Goal: Task Accomplishment & Management: Manage account settings

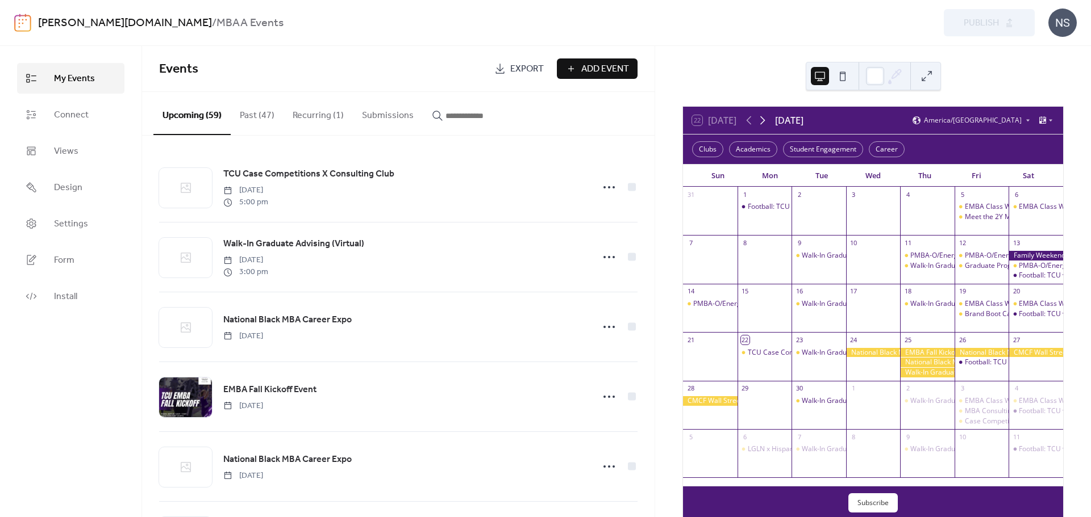
click at [763, 117] on icon at bounding box center [762, 120] width 5 height 9
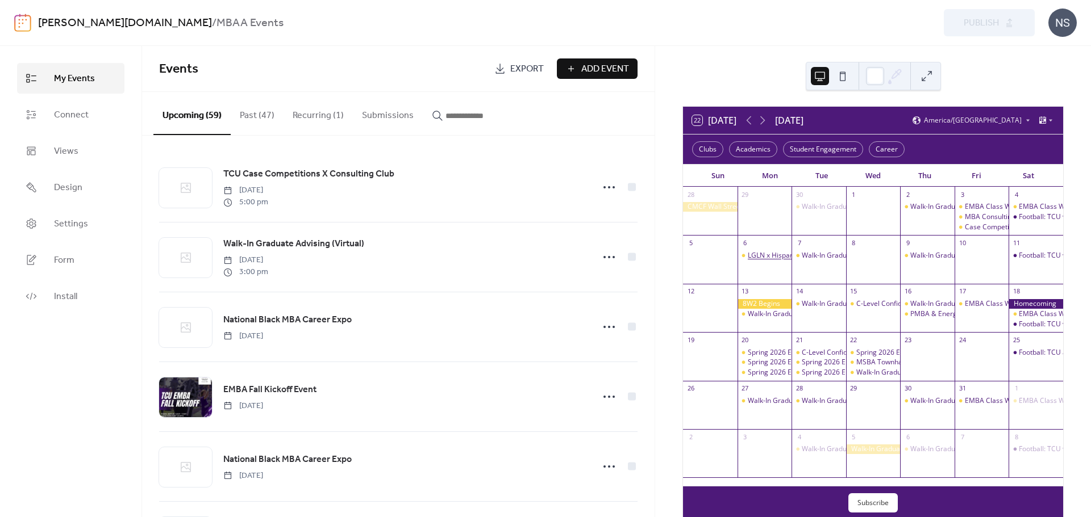
click at [777, 254] on div "LGLN x Hispanic Chamber Main St. Project" at bounding box center [814, 256] width 133 height 10
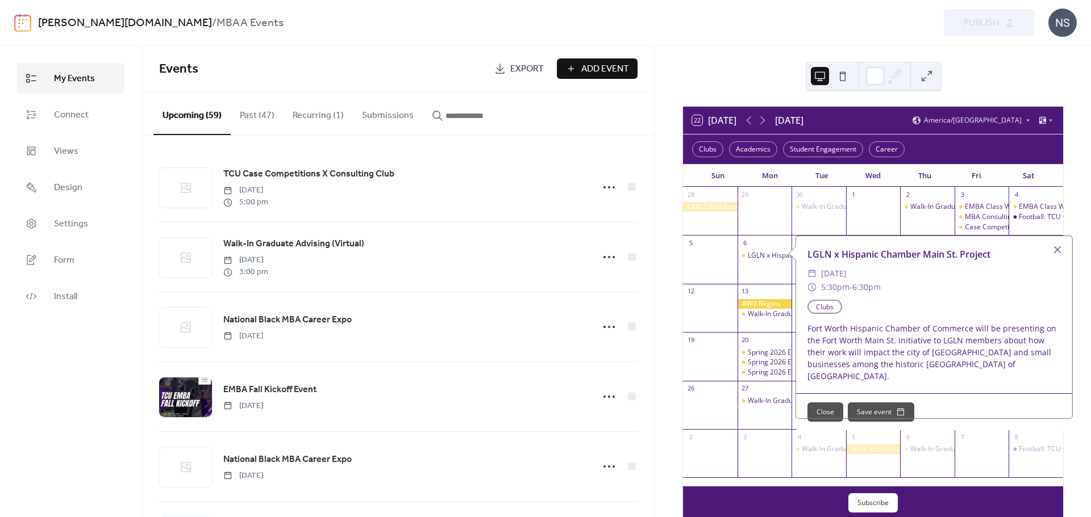
click at [849, 346] on div "Fort Worth Hispanic Chamber of Commerce will be presenting on the Fort Worth Ma…" at bounding box center [934, 353] width 276 height 60
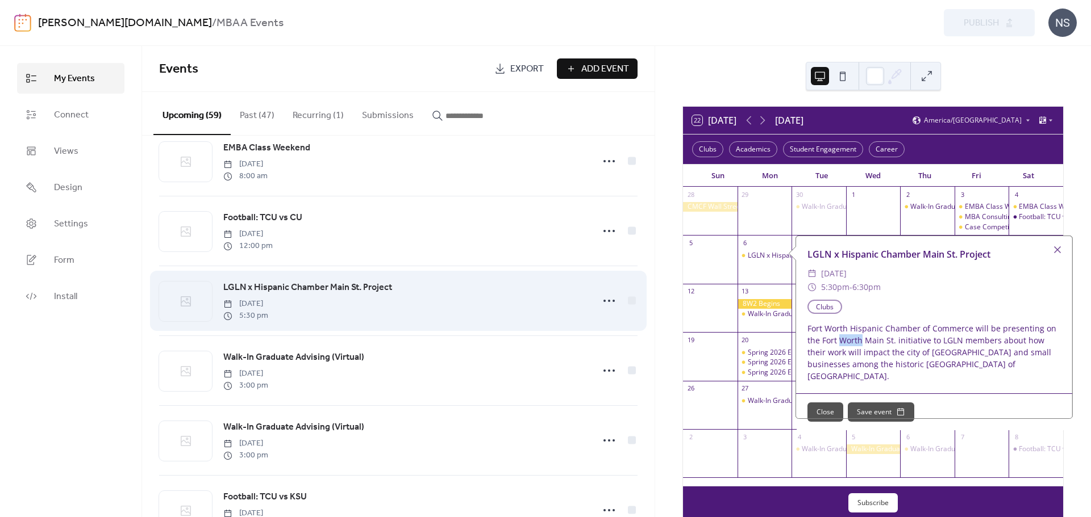
scroll to position [1023, 0]
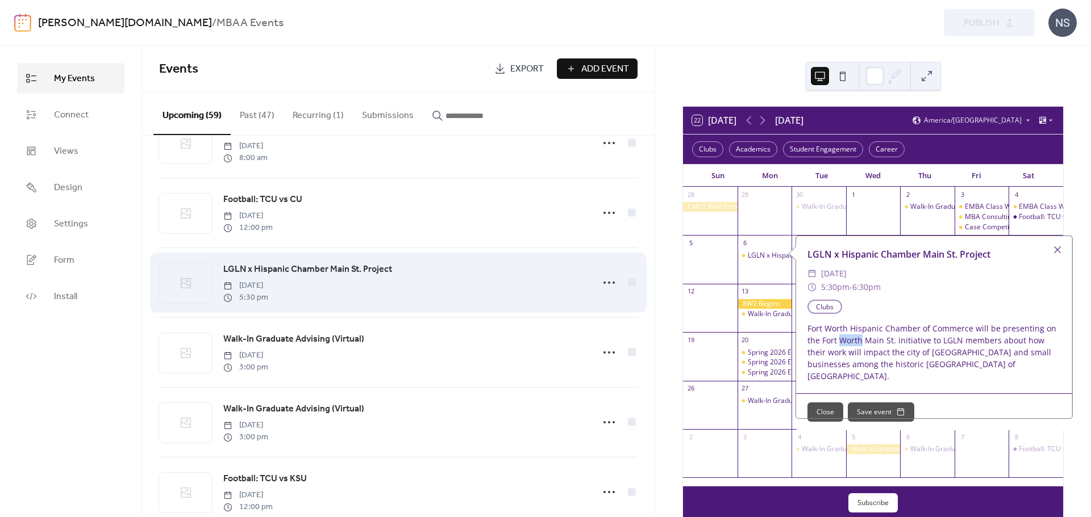
click at [272, 277] on span "LGLN x Hispanic Chamber Main St. Project" at bounding box center [307, 270] width 169 height 14
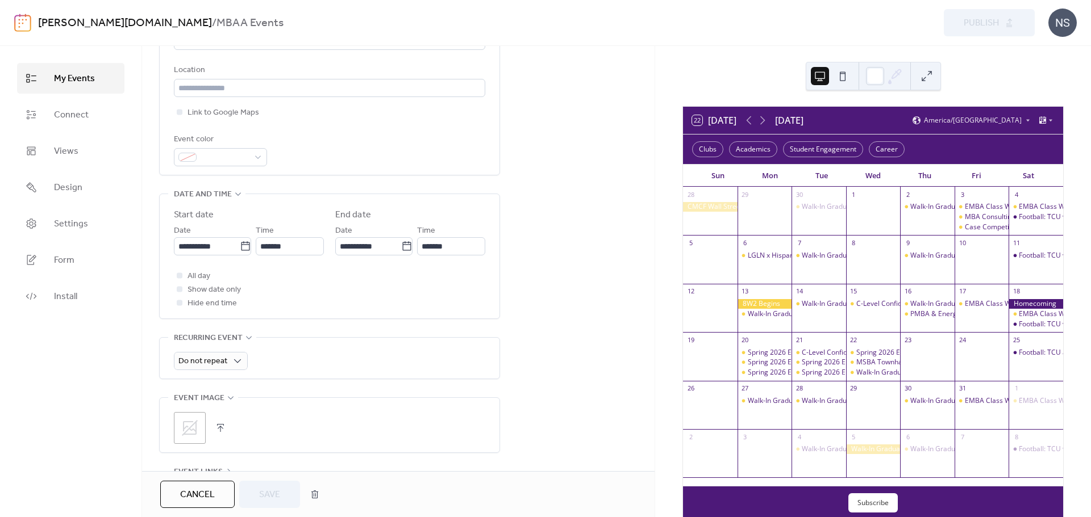
scroll to position [321, 0]
click at [187, 493] on span "Cancel" at bounding box center [197, 496] width 35 height 14
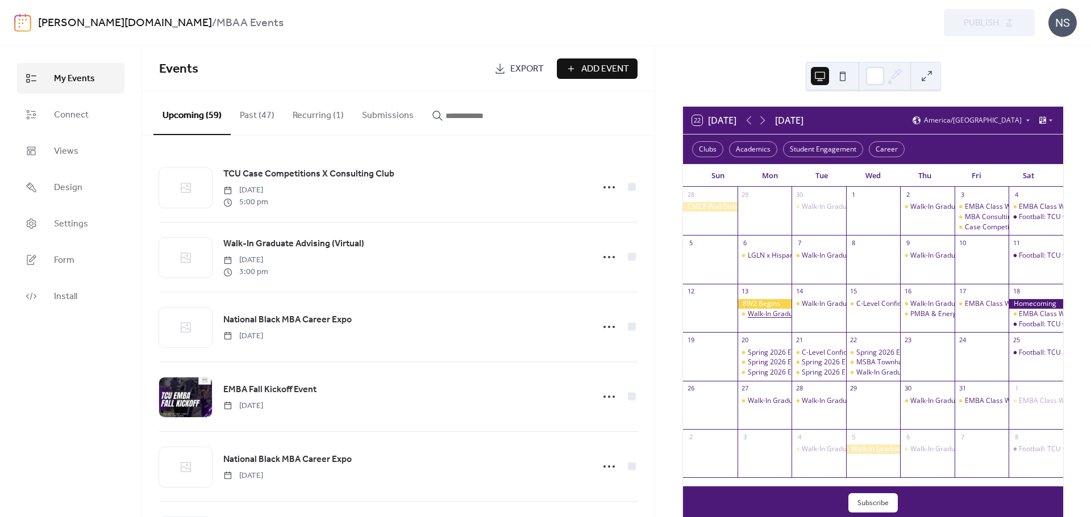
click at [775, 315] on div "Walk-In Graduate Advising (In-Preson)" at bounding box center [808, 315] width 120 height 10
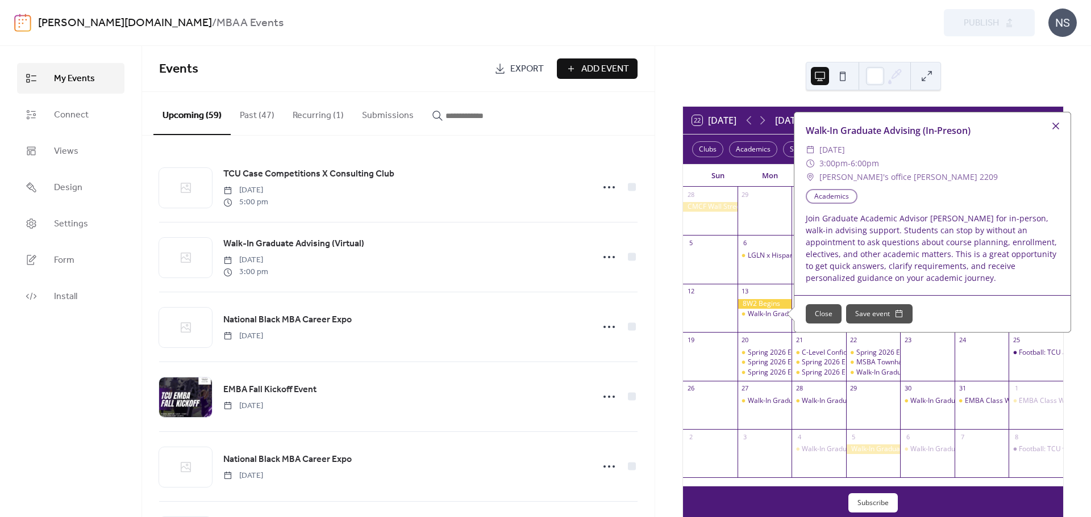
click at [1057, 122] on div at bounding box center [1055, 126] width 16 height 16
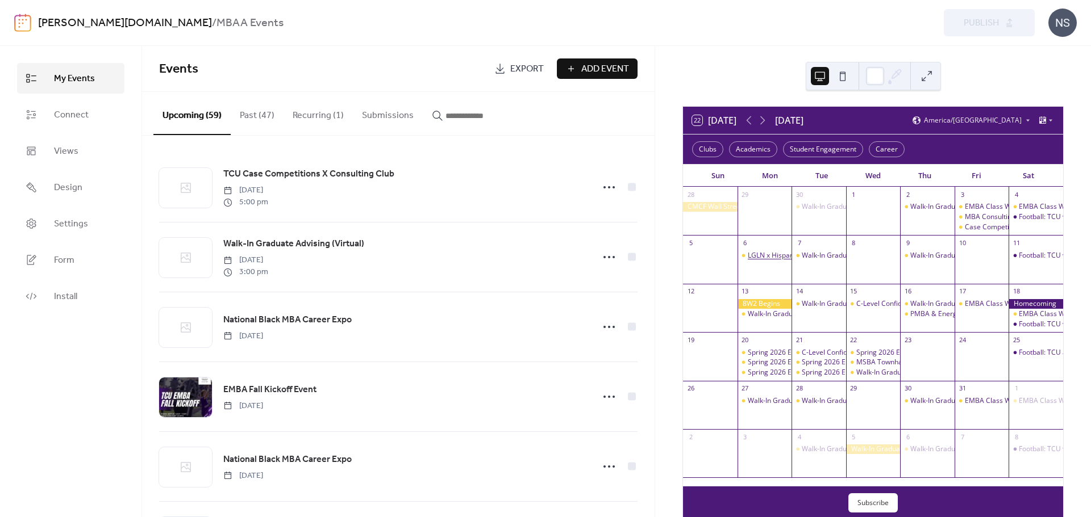
click at [779, 254] on div "LGLN x Hispanic Chamber Main St. Project" at bounding box center [814, 256] width 133 height 10
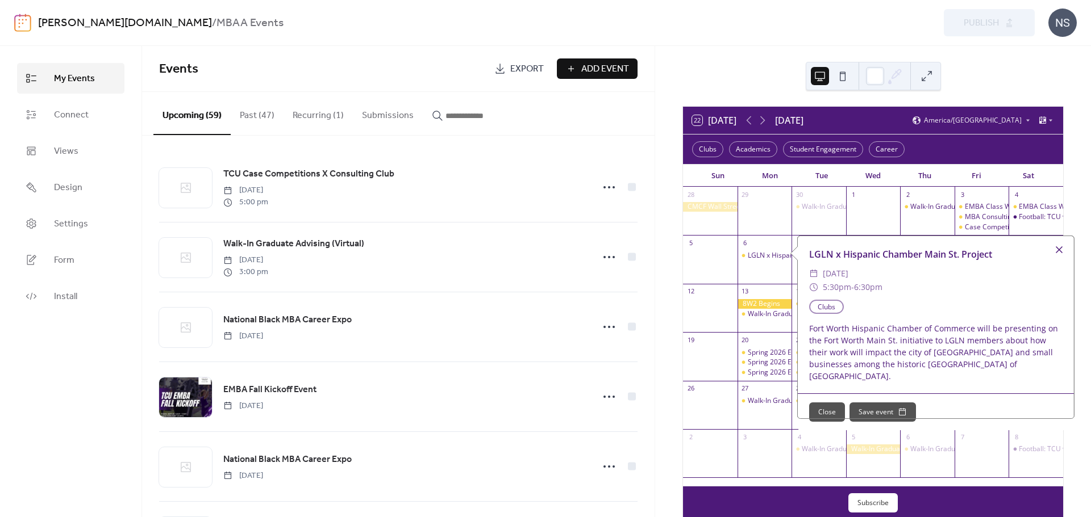
click at [1060, 251] on div at bounding box center [1059, 250] width 16 height 16
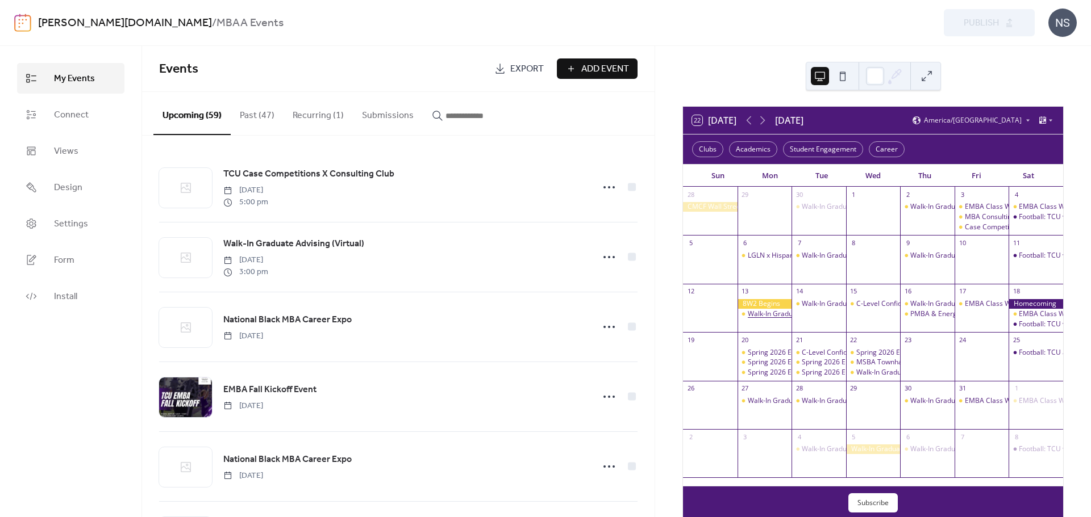
click at [783, 314] on div "Walk-In Graduate Advising (In-Preson)" at bounding box center [808, 315] width 120 height 10
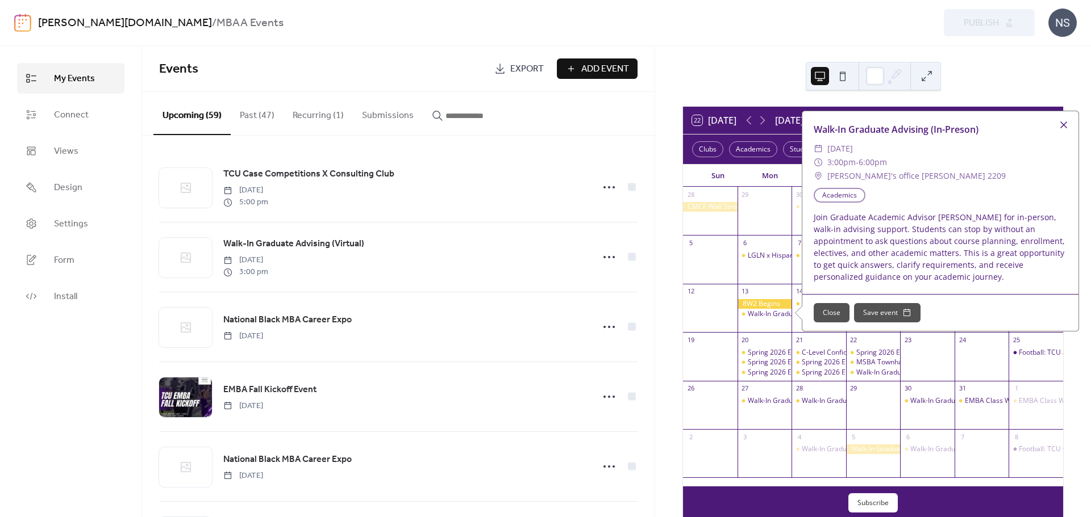
click at [1065, 123] on div at bounding box center [1063, 125] width 16 height 16
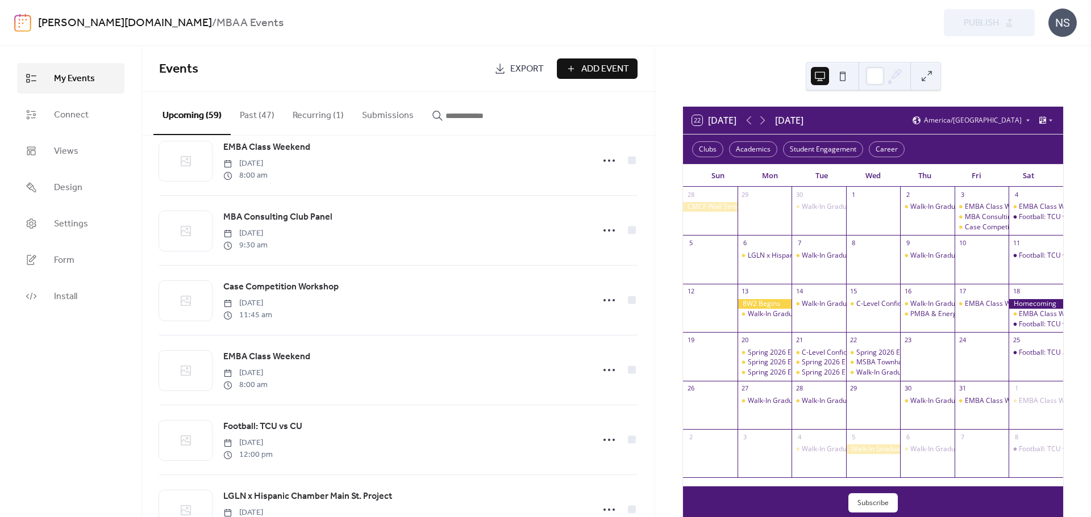
scroll to position [909, 0]
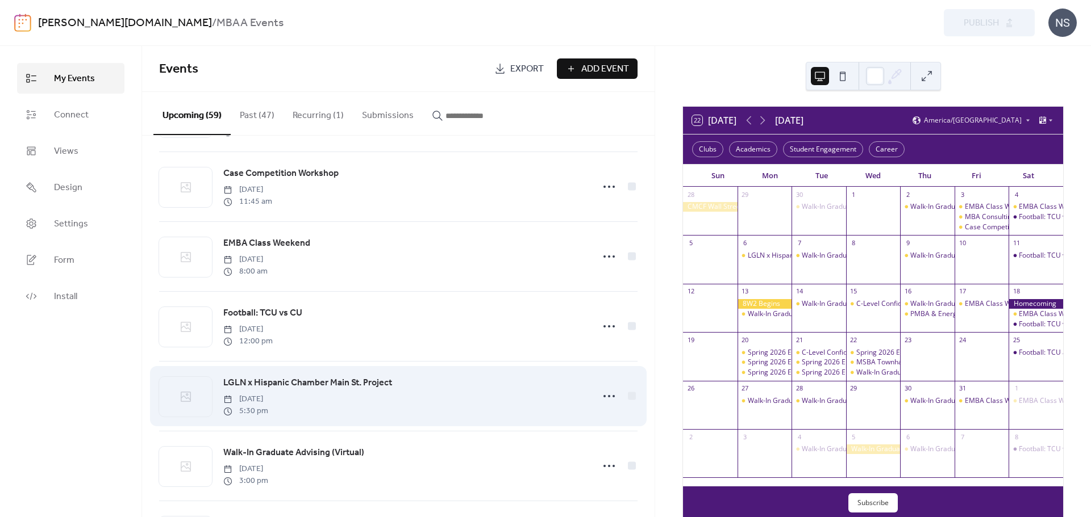
click at [307, 391] on link "LGLN x Hispanic Chamber Main St. Project" at bounding box center [307, 383] width 169 height 15
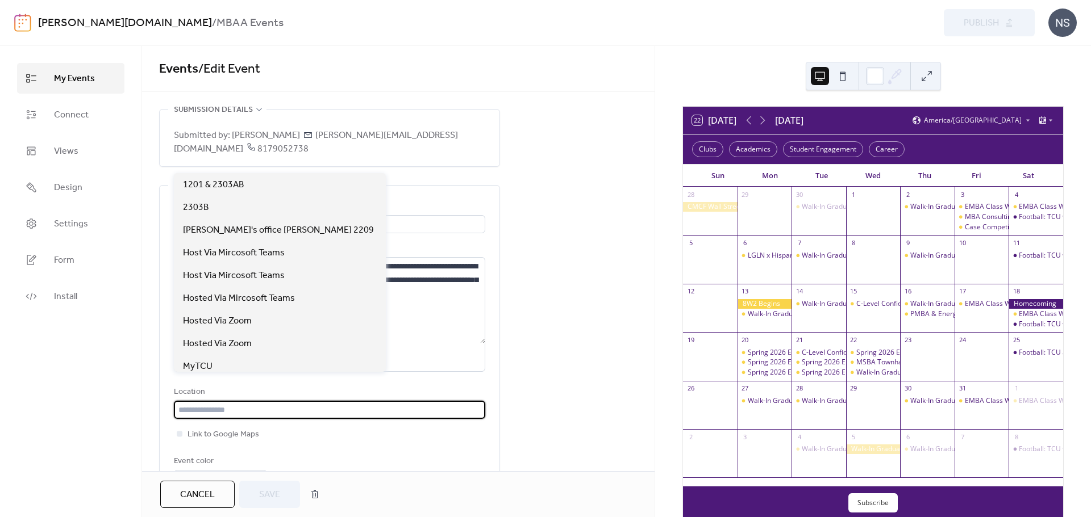
click at [302, 402] on input "text" at bounding box center [329, 410] width 311 height 18
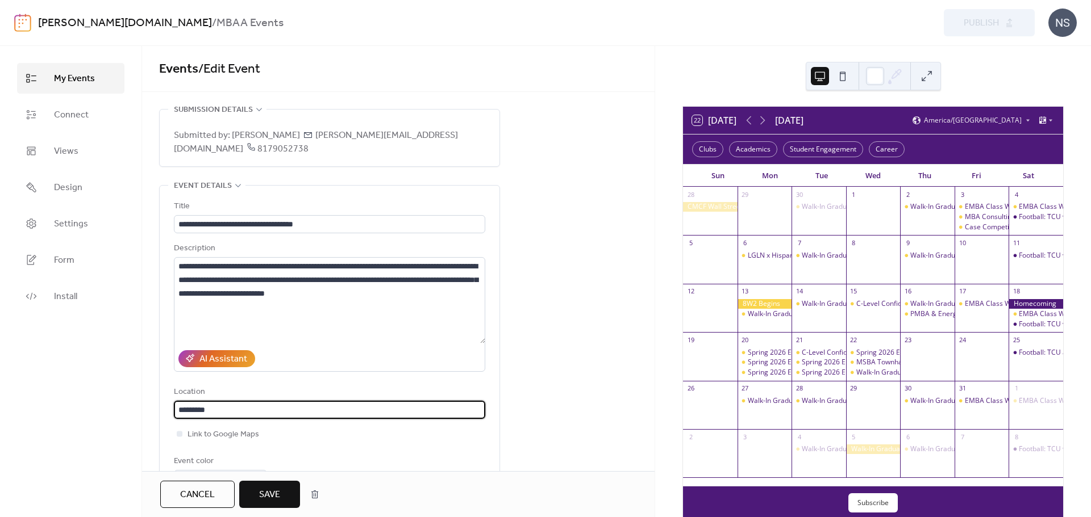
type input "*********"
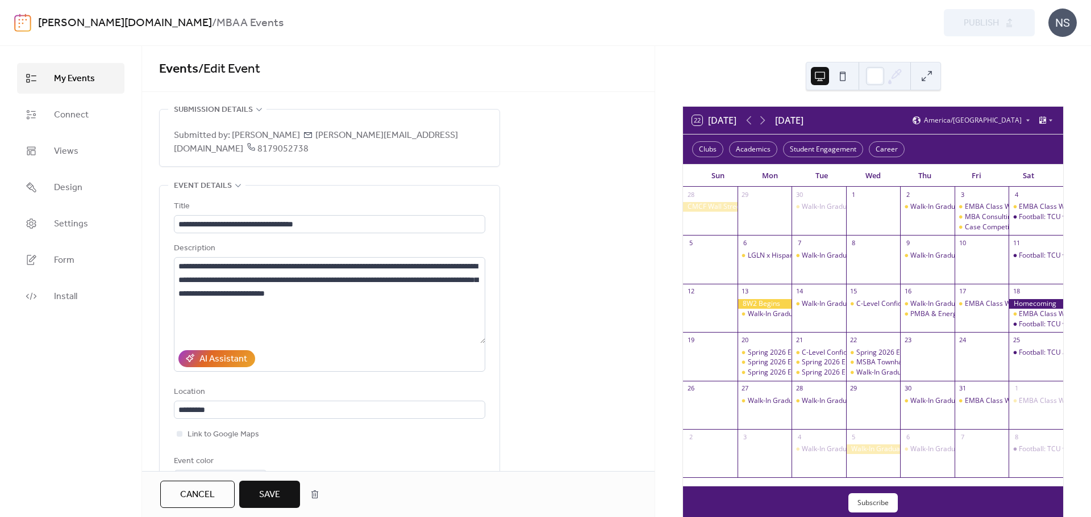
click at [273, 494] on span "Save" at bounding box center [269, 496] width 21 height 14
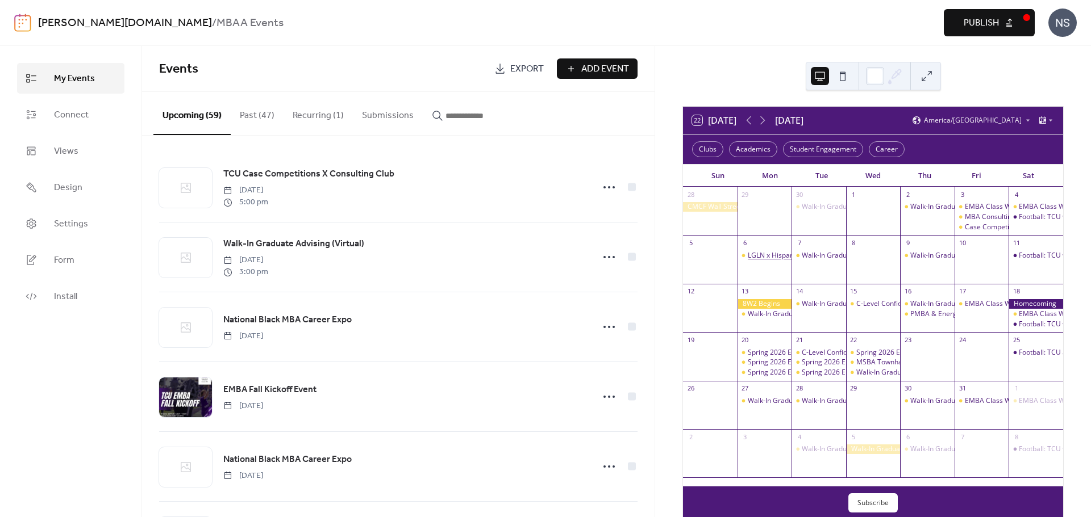
click at [770, 252] on div "LGLN x Hispanic Chamber Main St. Project" at bounding box center [814, 256] width 133 height 10
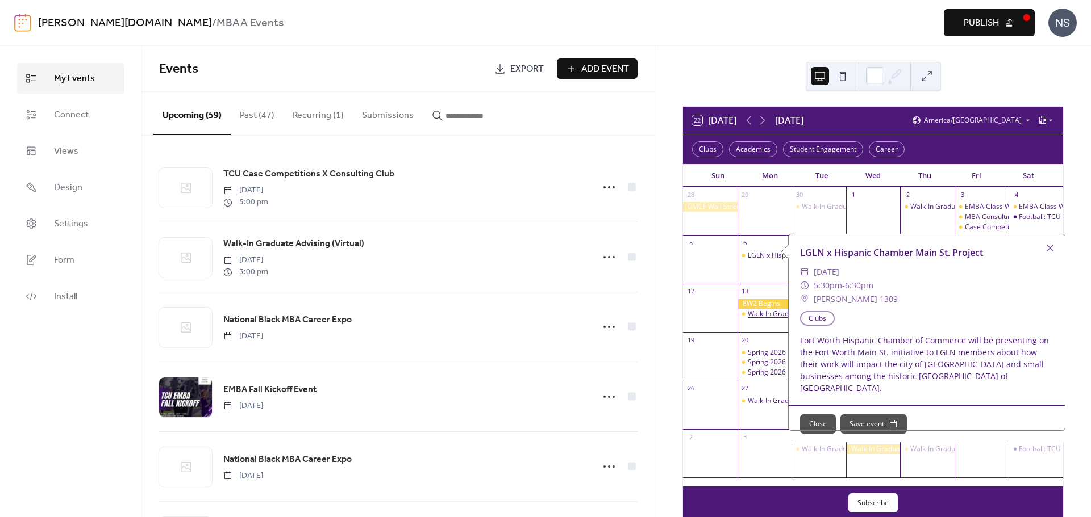
click at [775, 312] on div "Walk-In Graduate Advising (In-Preson)" at bounding box center [808, 315] width 120 height 10
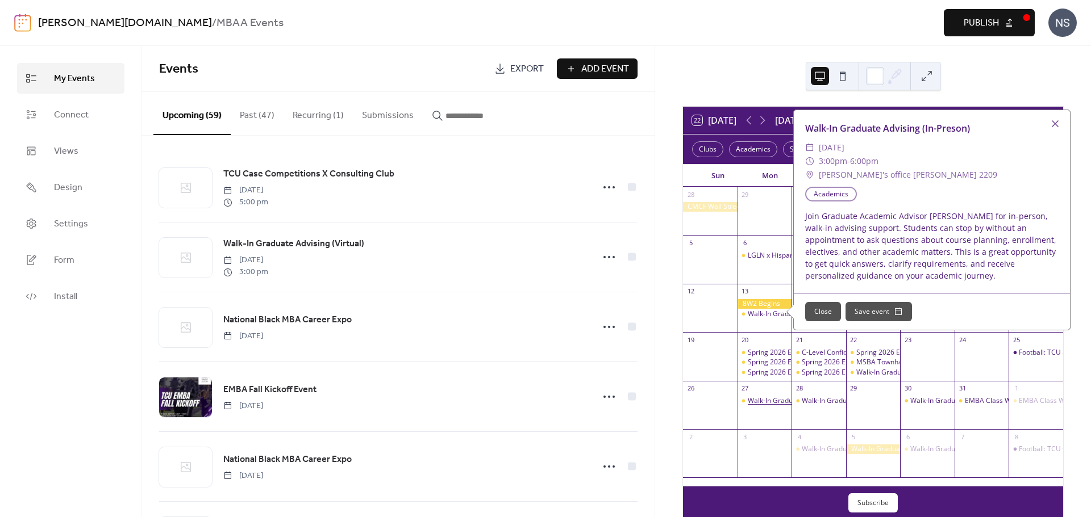
click at [771, 400] on div "Walk-In Graduate Advising (In-Person)" at bounding box center [808, 402] width 120 height 10
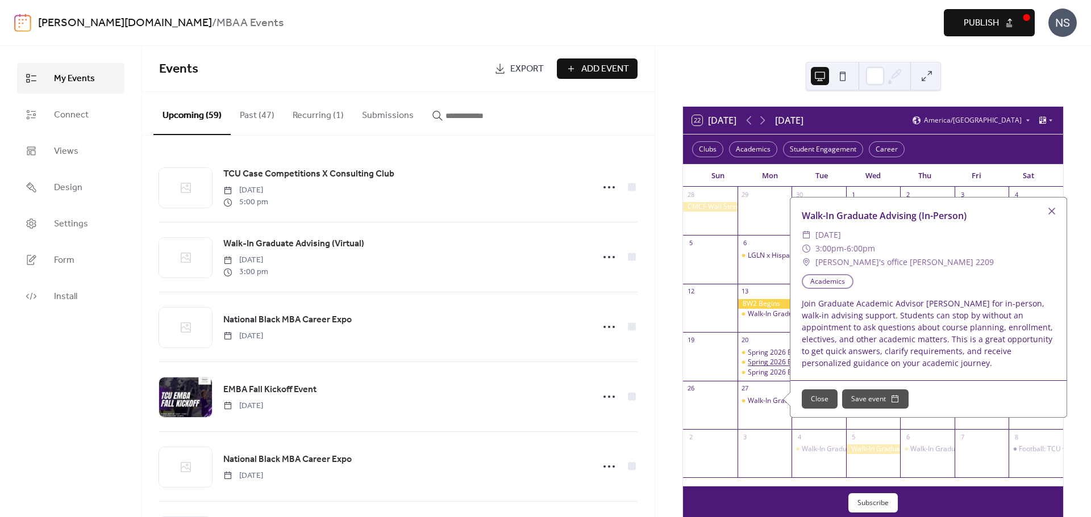
click at [764, 362] on div "Spring 2026 Enrollment Info Session: (In-Person PMBAs Spring '25 and Fall '24 a…" at bounding box center [911, 363] width 326 height 10
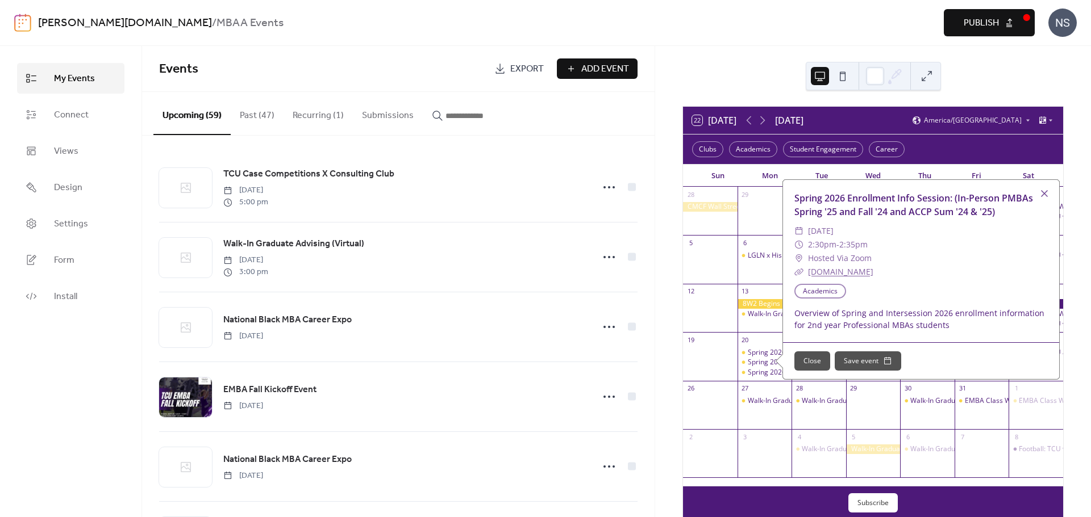
click at [740, 72] on div "22 [DATE] [DATE] America/Chicago Clubs Academics Student Engagement Career Sun …" at bounding box center [873, 281] width 436 height 471
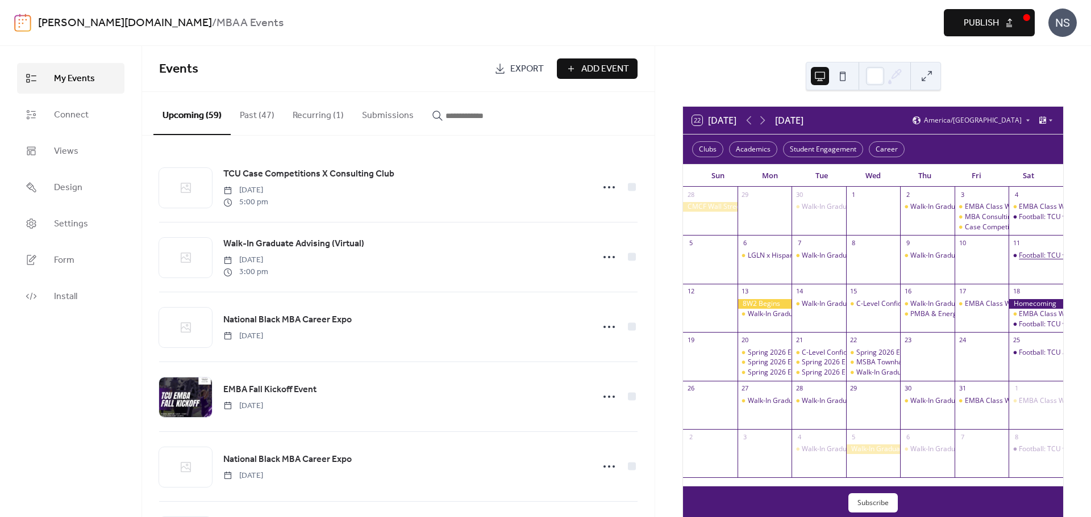
click at [1019, 254] on div "Football: TCU vs KSU" at bounding box center [1051, 256] width 65 height 10
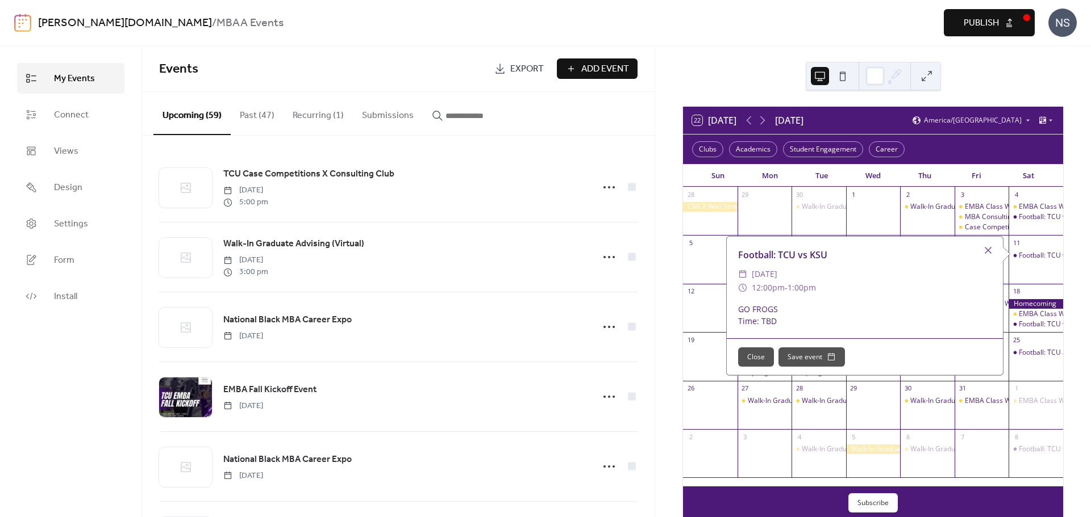
click at [715, 74] on div "22 [DATE] [DATE] America/Chicago Clubs Academics Student Engagement Career Sun …" at bounding box center [873, 281] width 436 height 471
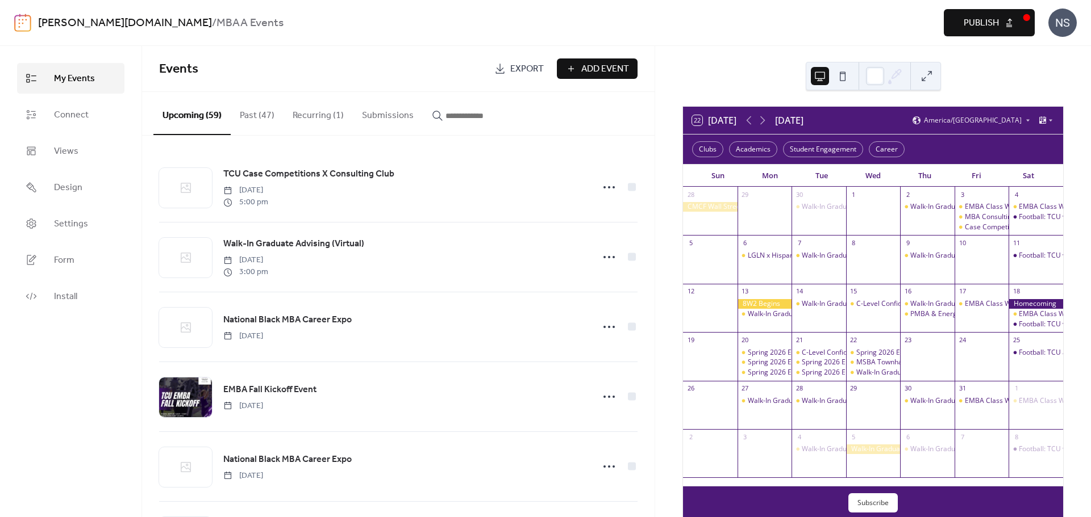
click at [1008, 19] on button "Publish" at bounding box center [989, 22] width 91 height 27
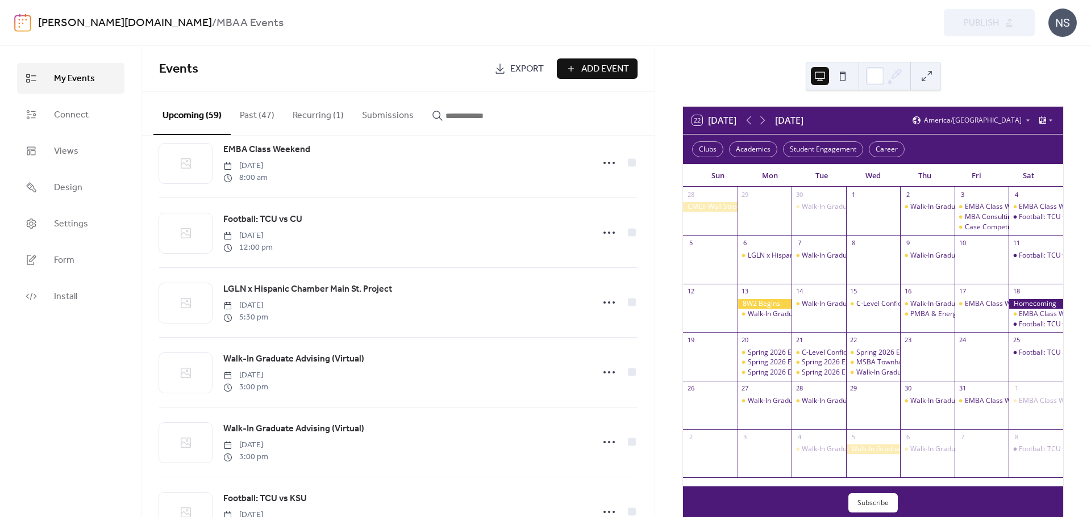
scroll to position [1023, 0]
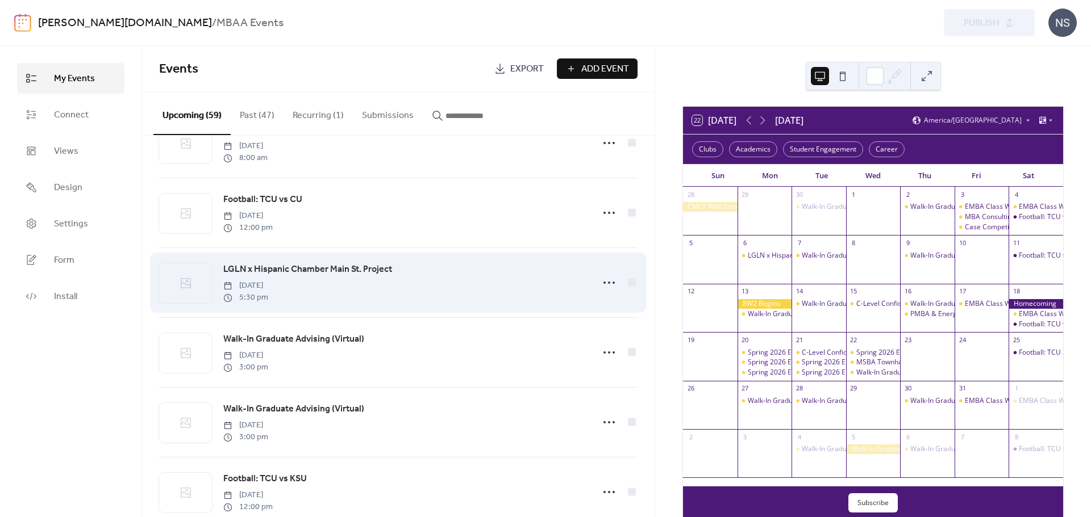
click at [268, 289] on span "[DATE]" at bounding box center [245, 286] width 45 height 12
click at [291, 277] on span "LGLN x Hispanic Chamber Main St. Project" at bounding box center [307, 270] width 169 height 14
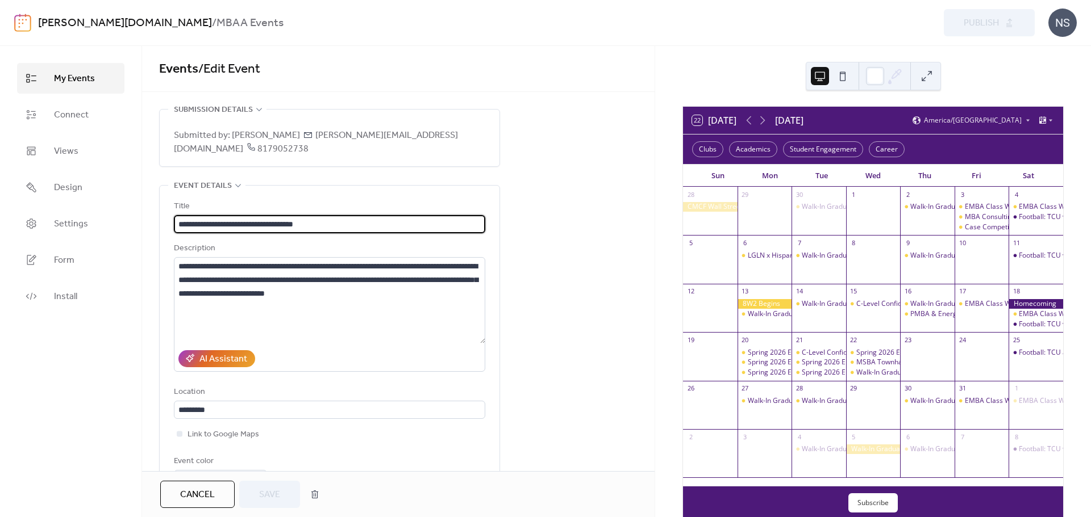
click at [193, 498] on span "Cancel" at bounding box center [197, 496] width 35 height 14
